Goal: Information Seeking & Learning: Learn about a topic

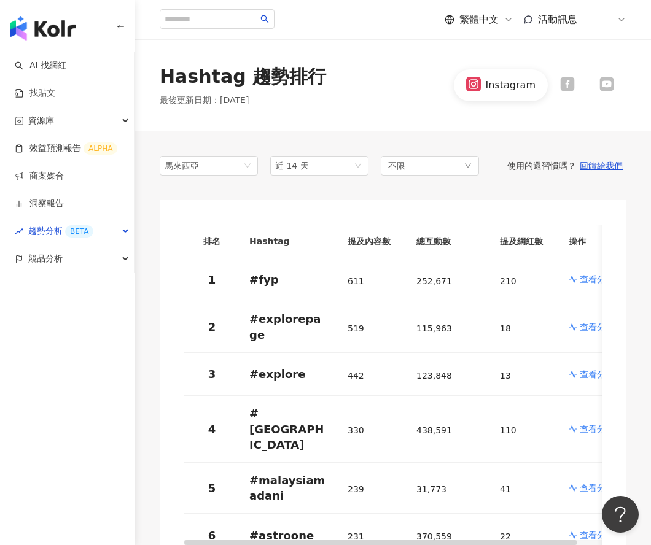
click at [421, 22] on icon at bounding box center [622, 20] width 10 height 10
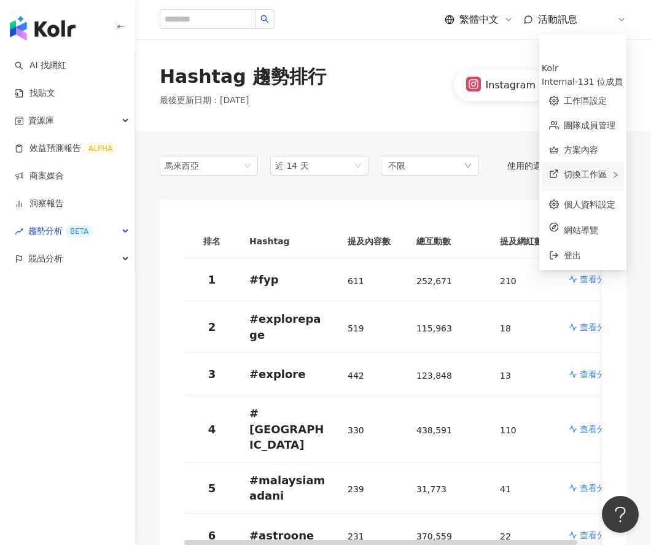
click at [421, 169] on span "切換工作區" at bounding box center [585, 174] width 43 height 10
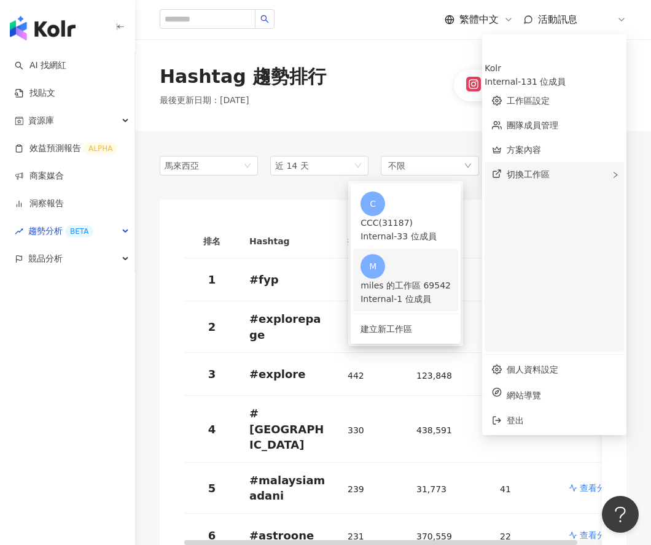
click at [421, 292] on div "Internal - 1 位成員" at bounding box center [405, 299] width 90 height 14
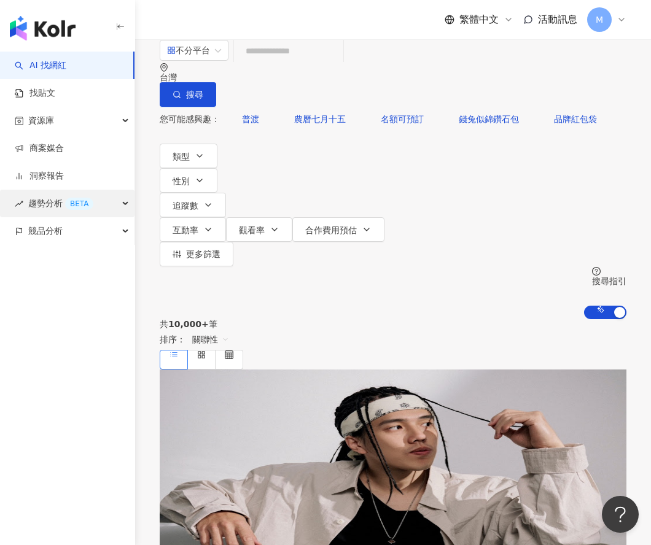
click at [51, 206] on span "趨勢分析 BETA" at bounding box center [60, 204] width 65 height 28
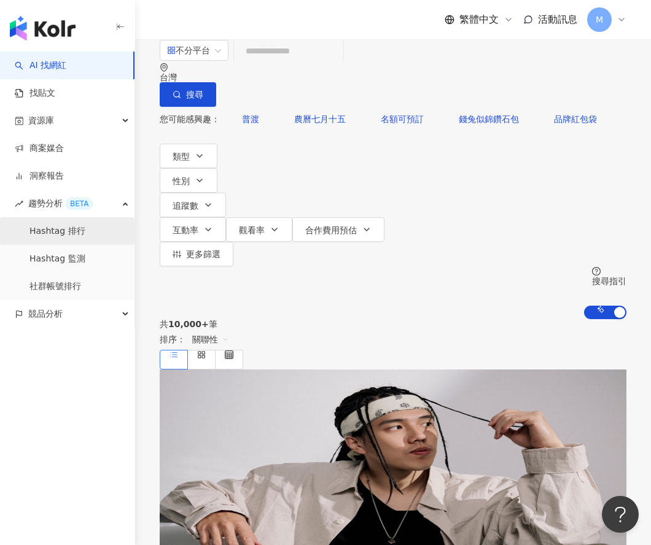
click at [76, 238] on link "Hashtag 排行" at bounding box center [57, 231] width 56 height 12
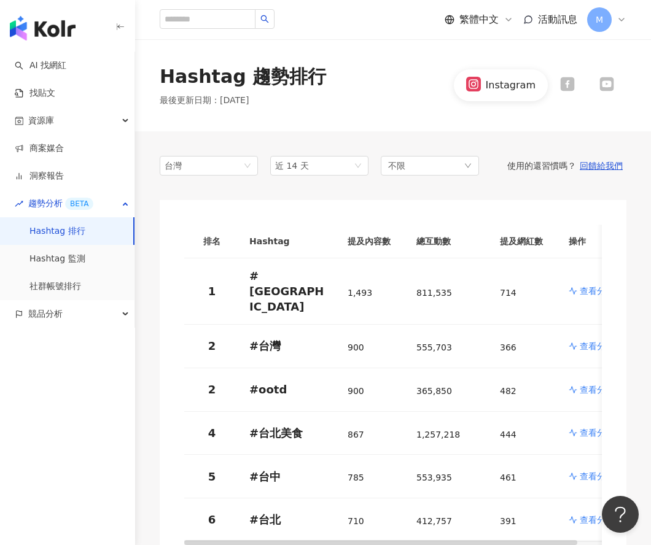
click at [209, 171] on span "台灣" at bounding box center [209, 166] width 88 height 18
